Goal: Task Accomplishment & Management: Complete application form

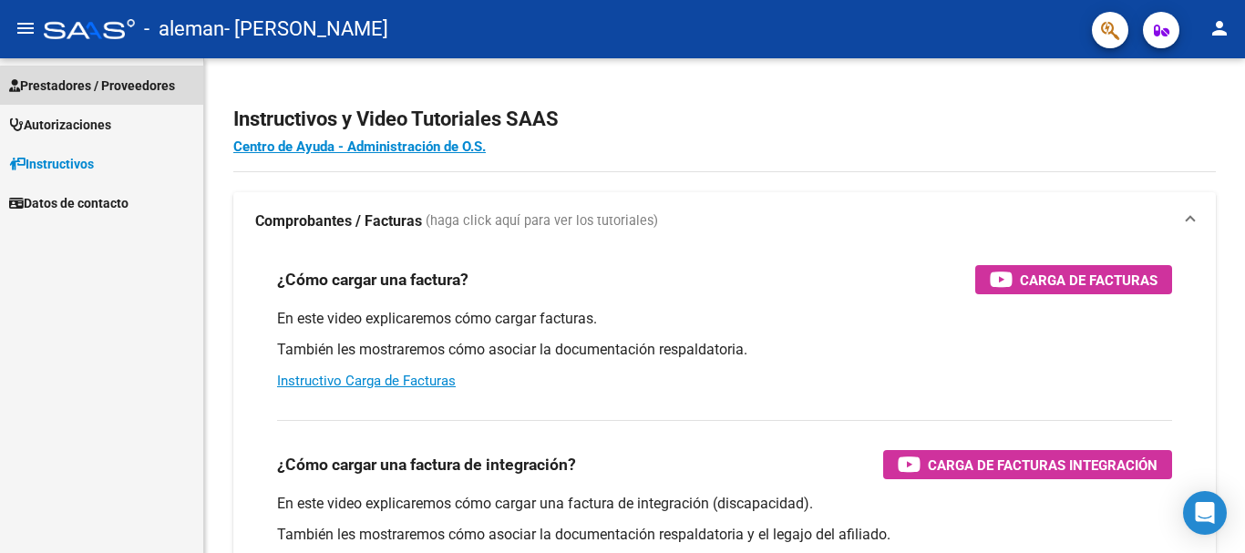
click at [158, 89] on span "Prestadores / Proveedores" at bounding box center [92, 86] width 166 height 20
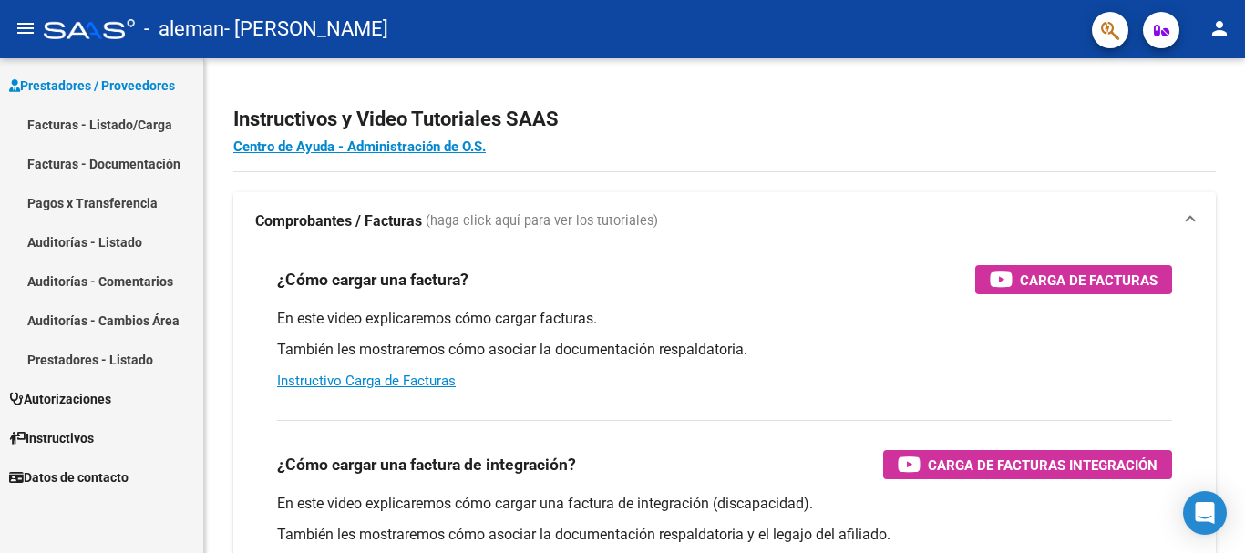
click at [141, 124] on link "Facturas - Listado/Carga" at bounding box center [101, 124] width 203 height 39
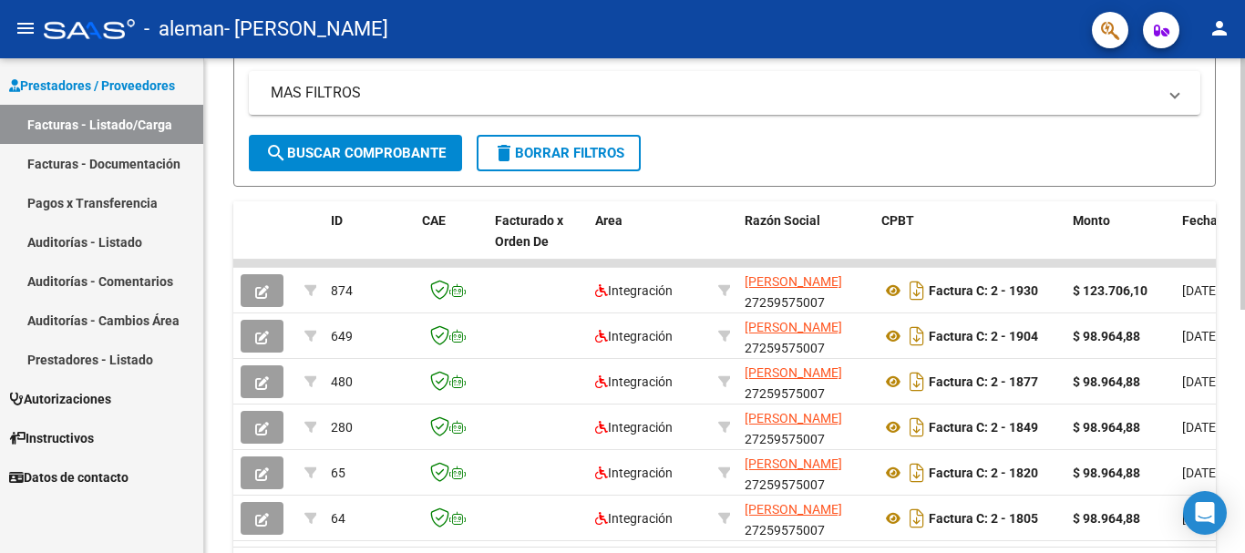
scroll to position [46, 0]
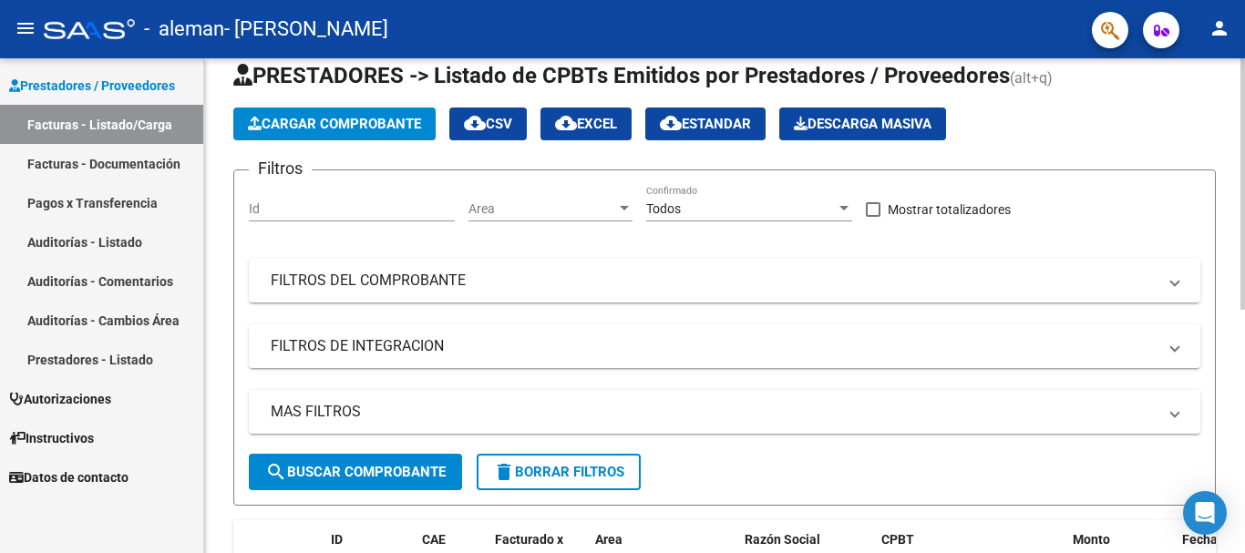
click at [1244, 145] on div at bounding box center [1242, 208] width 5 height 251
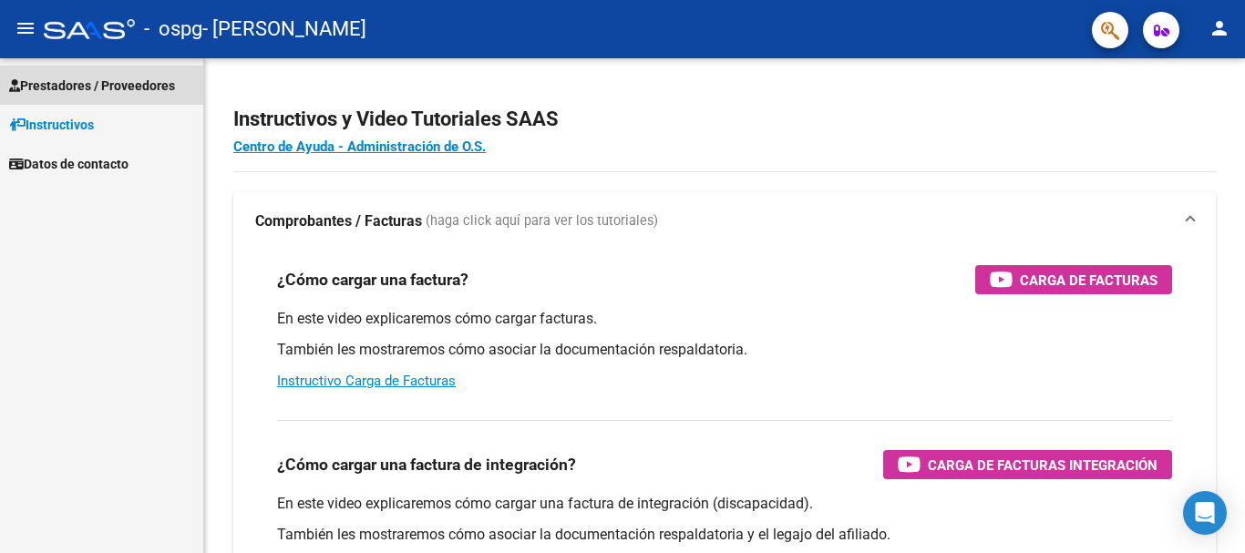
click at [116, 86] on span "Prestadores / Proveedores" at bounding box center [92, 86] width 166 height 20
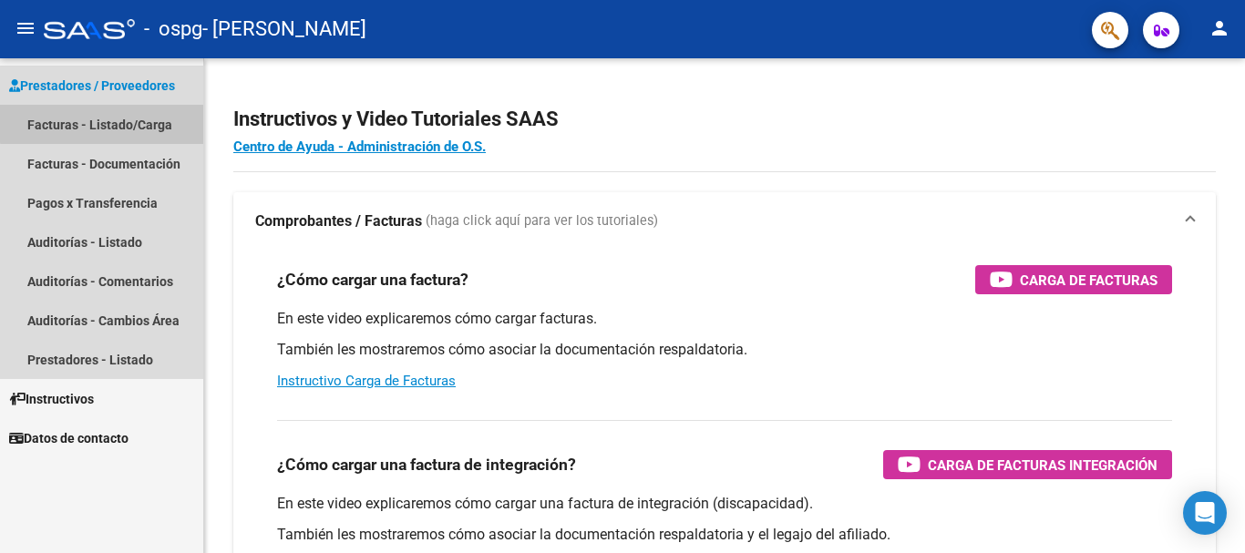
click at [125, 122] on link "Facturas - Listado/Carga" at bounding box center [101, 124] width 203 height 39
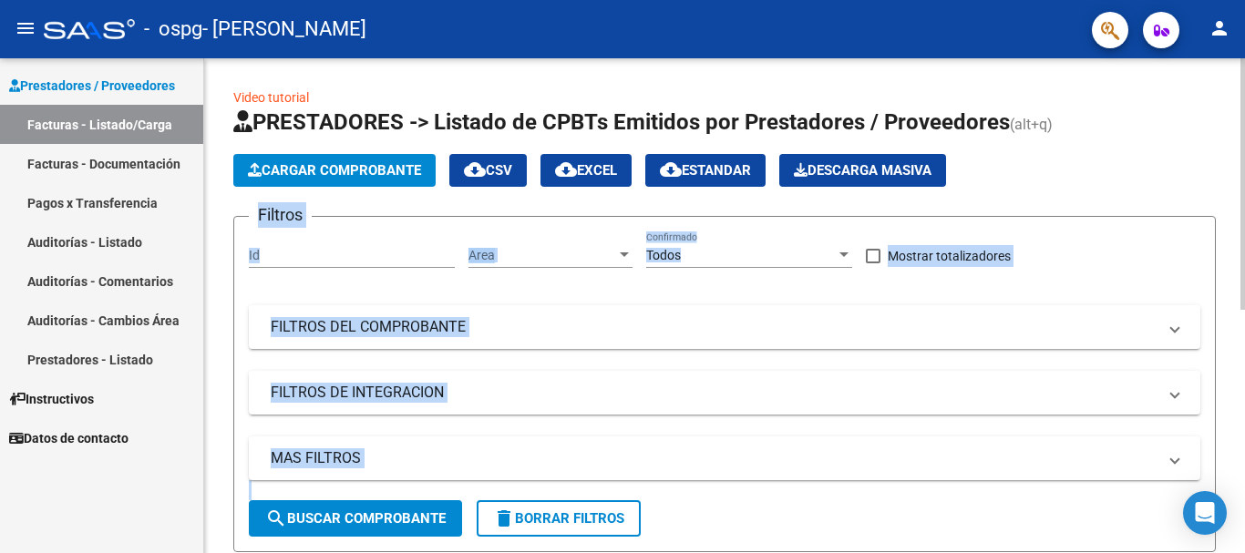
drag, startPoint x: 1235, startPoint y: 149, endPoint x: 1244, endPoint y: 289, distance: 140.5
click at [1244, 289] on div "Video tutorial PRESTADORES -> Listado de CPBTs Emitidos por Prestadores / Prove…" at bounding box center [726, 537] width 1045 height 958
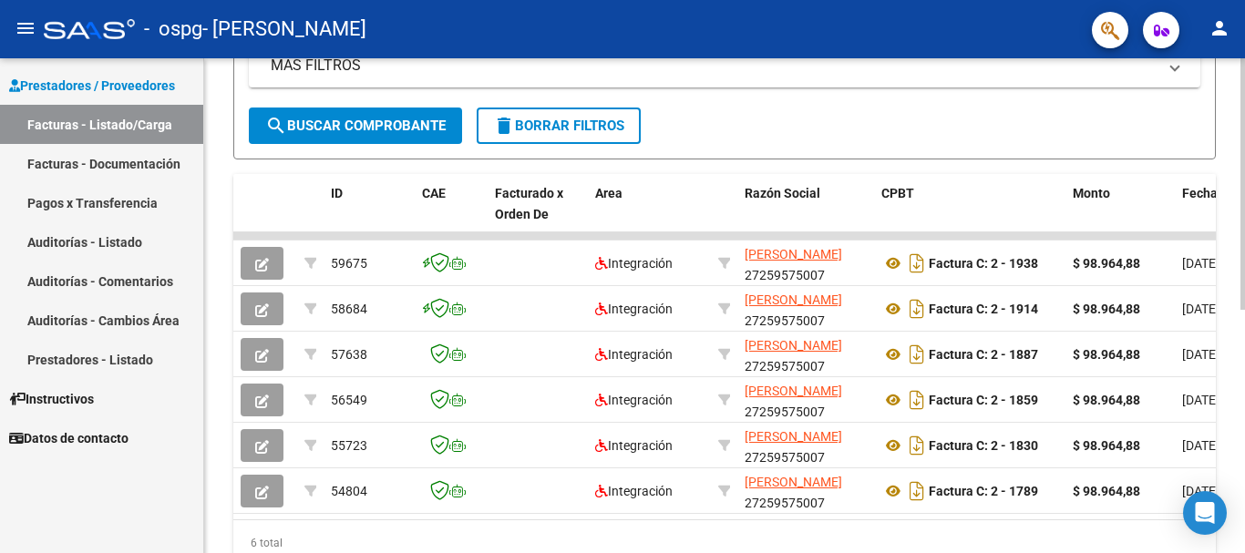
scroll to position [396, 0]
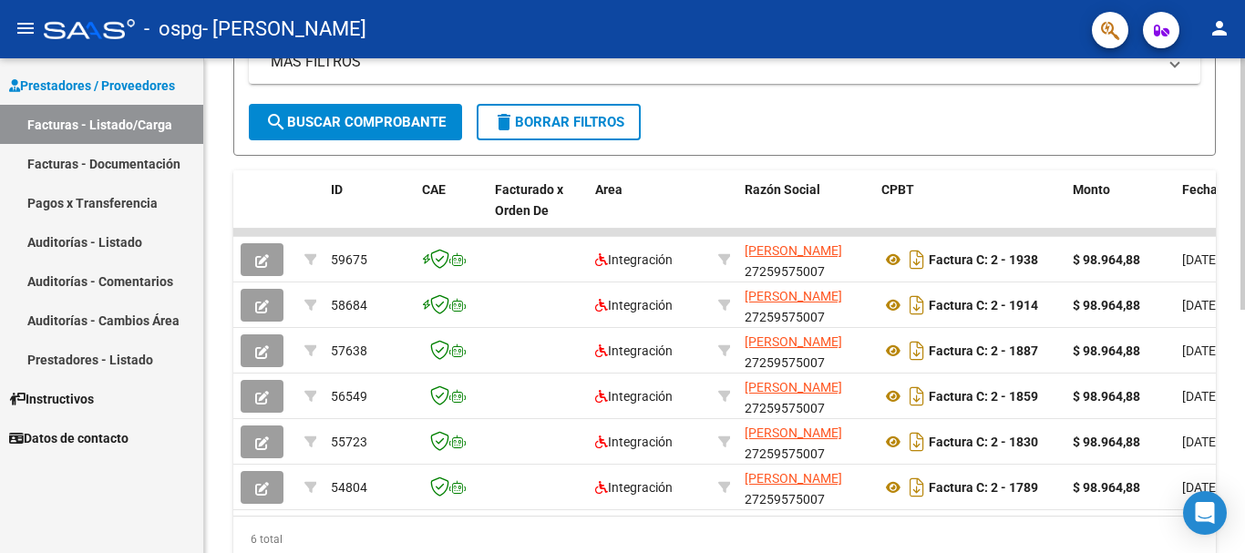
click at [1244, 422] on div at bounding box center [1242, 391] width 5 height 251
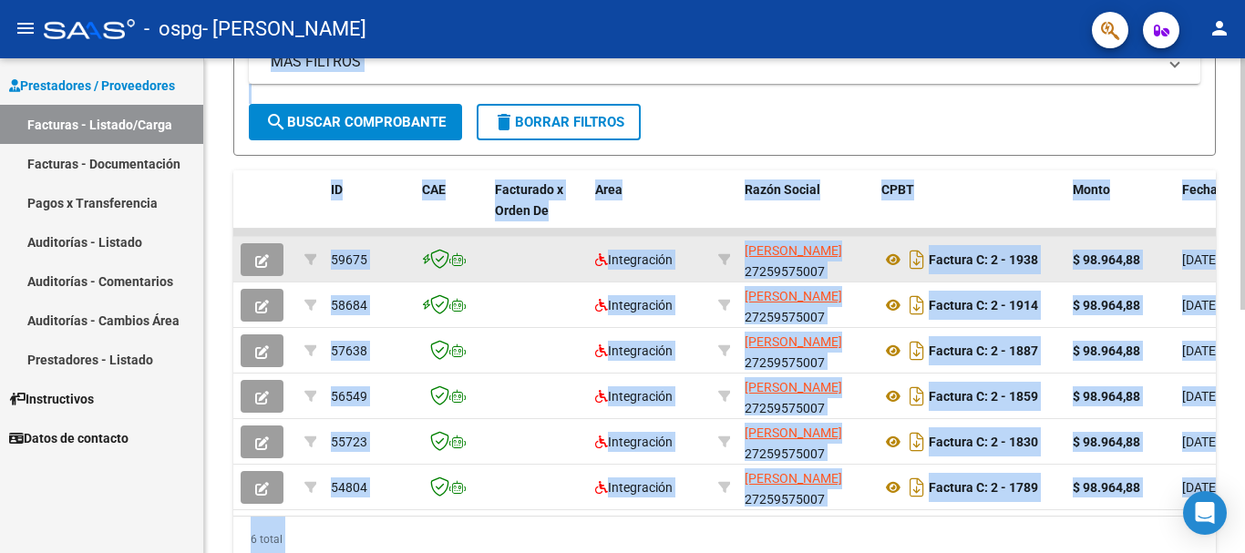
click at [253, 251] on button "button" at bounding box center [262, 259] width 43 height 33
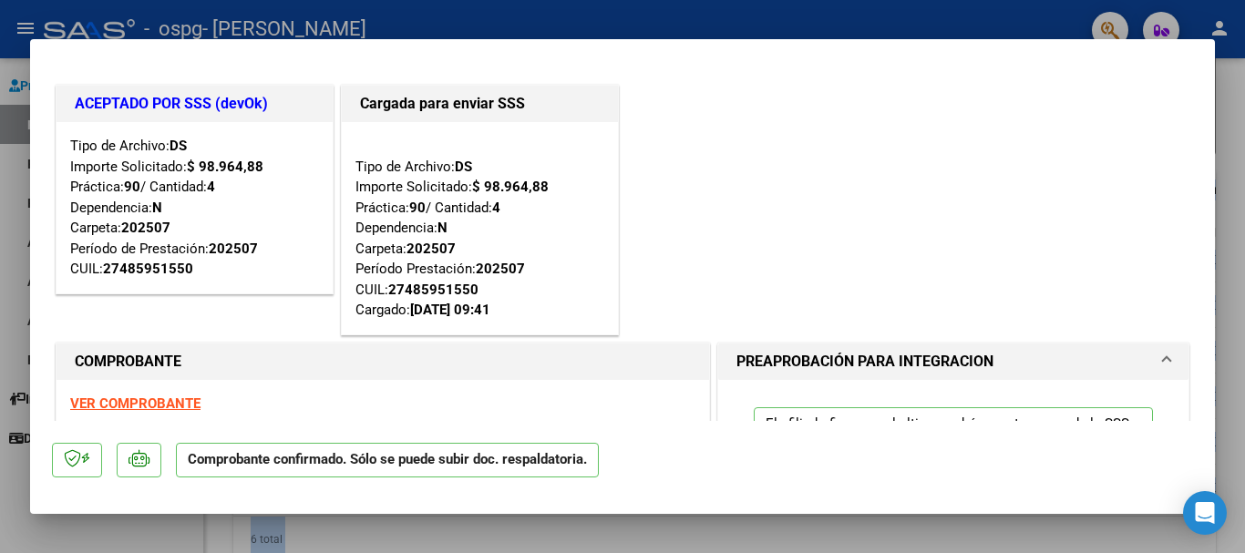
click at [1244, 144] on div at bounding box center [622, 276] width 1245 height 553
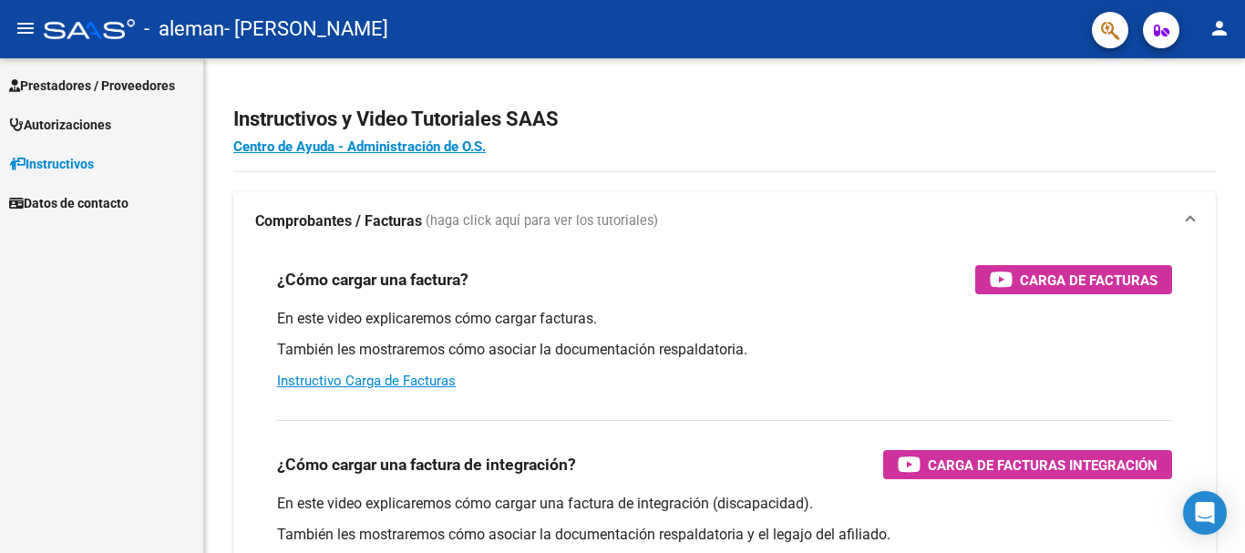
click at [154, 87] on span "Prestadores / Proveedores" at bounding box center [92, 86] width 166 height 20
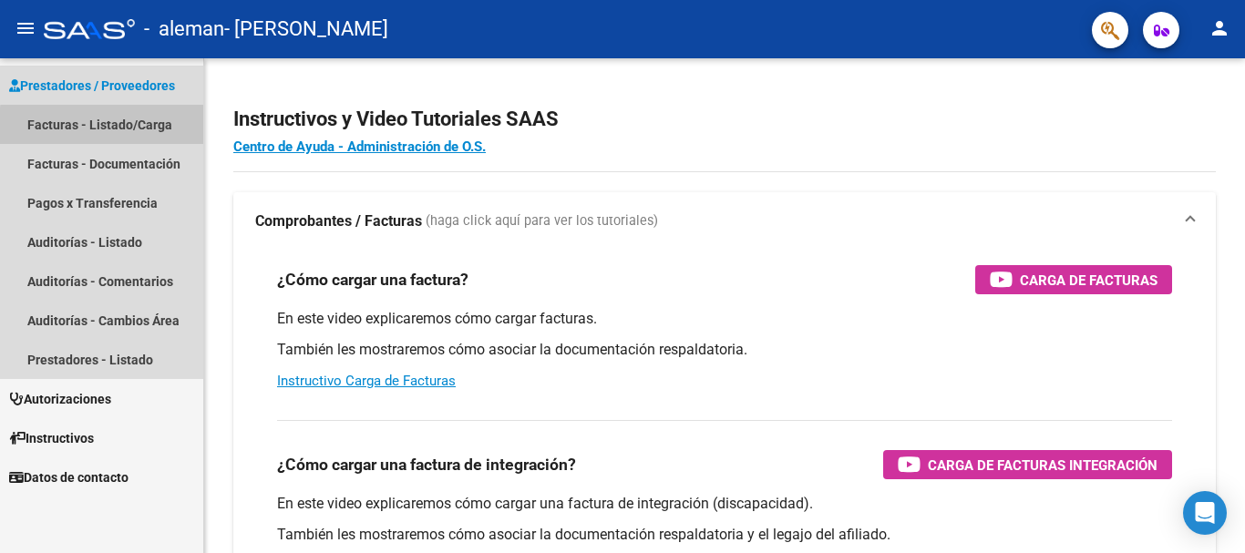
click at [145, 129] on link "Facturas - Listado/Carga" at bounding box center [101, 124] width 203 height 39
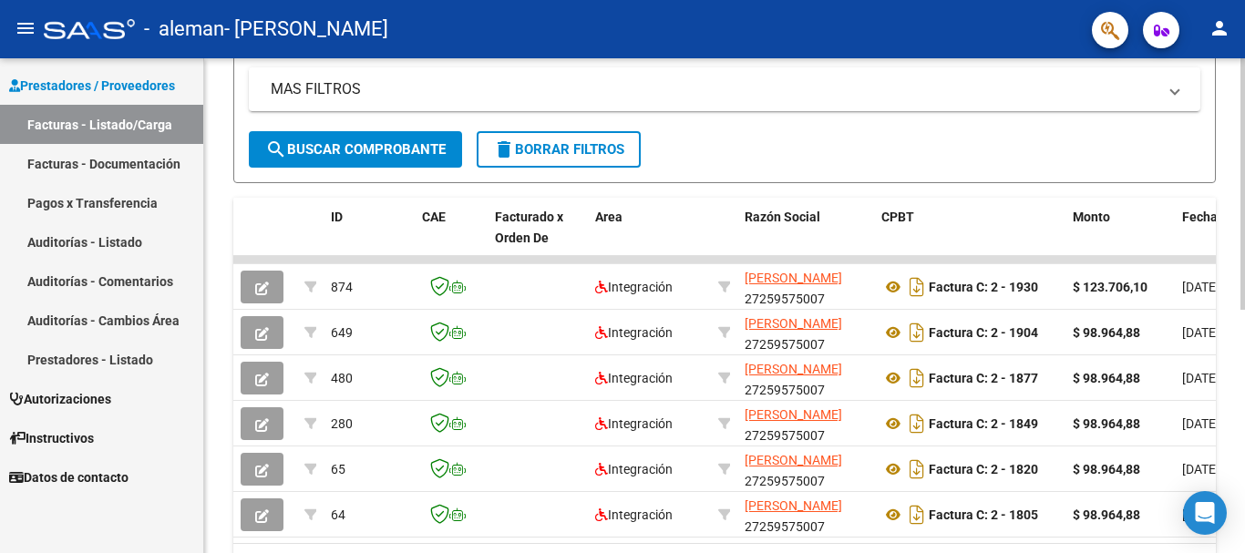
scroll to position [371, 0]
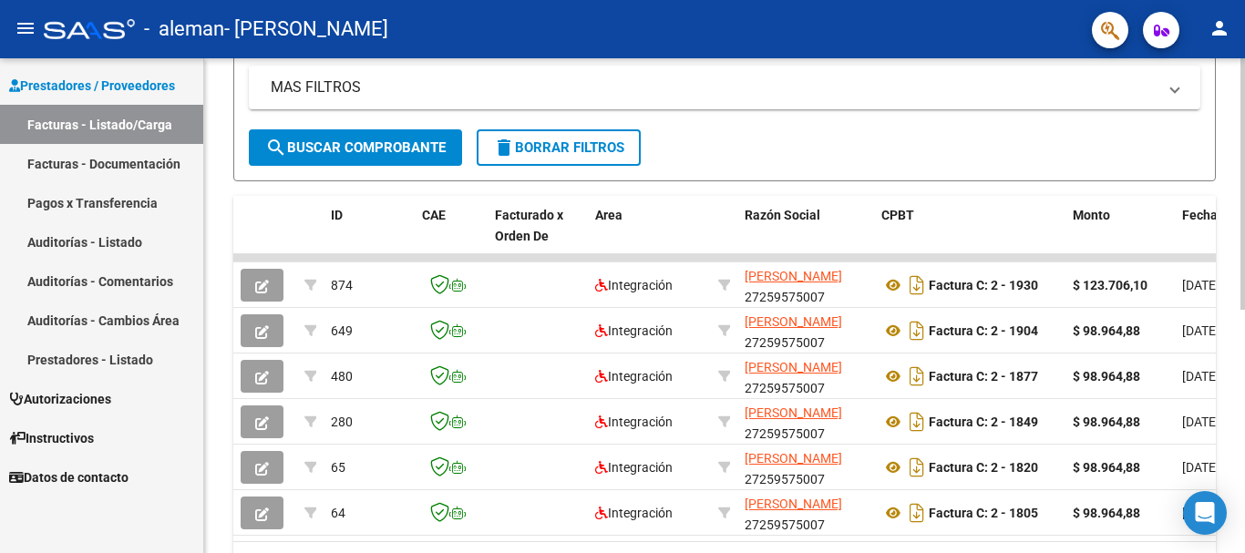
click at [1244, 371] on div at bounding box center [1242, 377] width 5 height 251
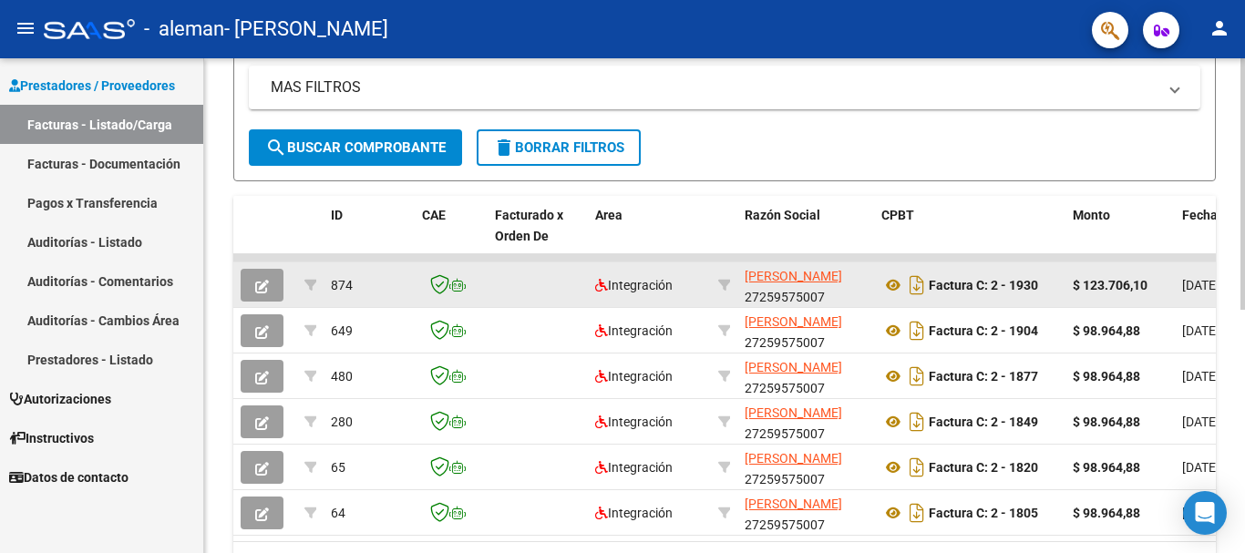
click at [261, 297] on button "button" at bounding box center [262, 285] width 43 height 33
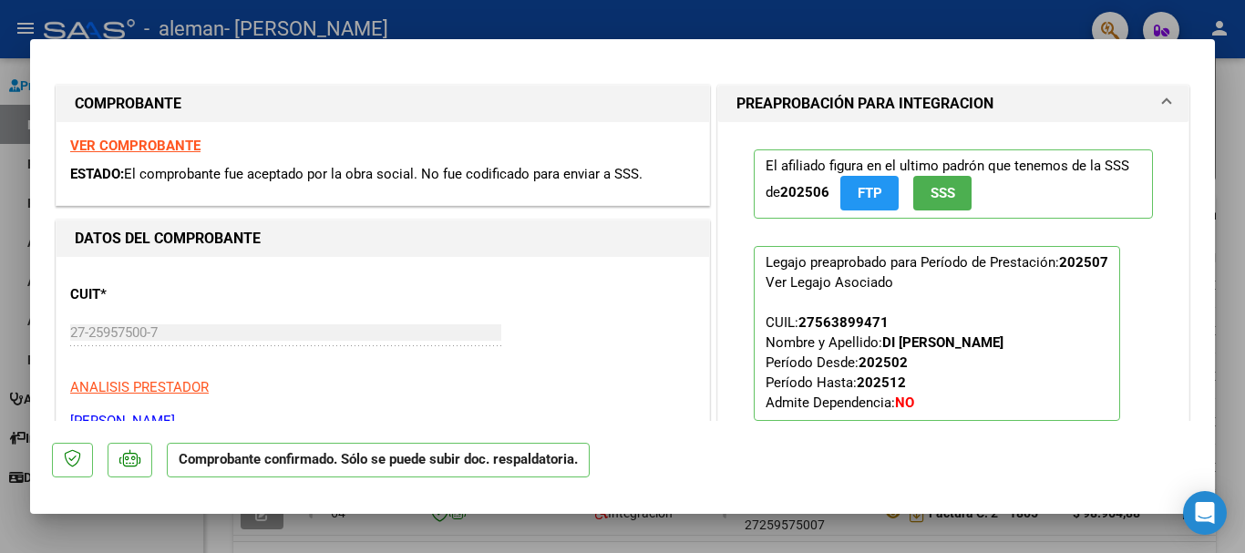
click at [1224, 95] on div at bounding box center [622, 276] width 1245 height 553
type input "$ 0,00"
